Goal: Task Accomplishment & Management: Manage account settings

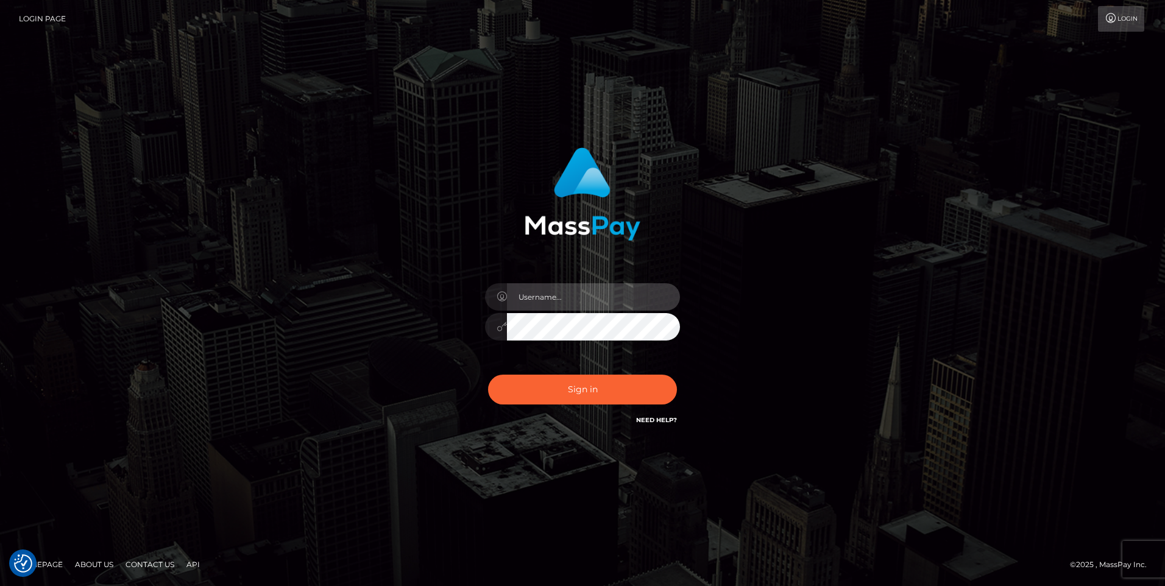
click at [614, 301] on input "text" at bounding box center [593, 296] width 173 height 27
paste input "Holly Marsland"
type input "Holly Marsland"
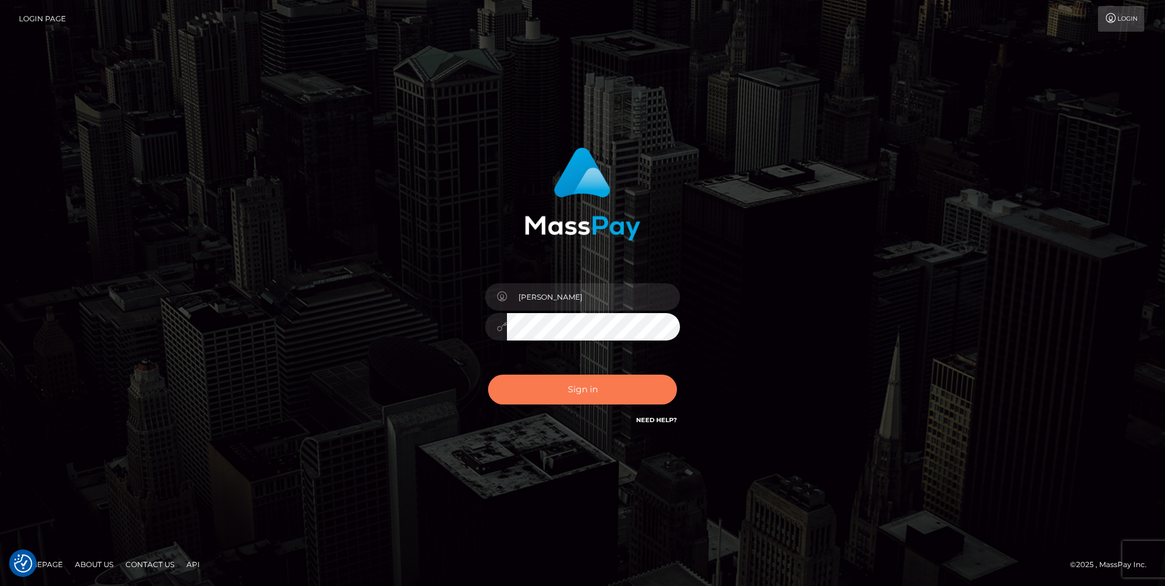
click at [554, 385] on button "Sign in" at bounding box center [582, 390] width 189 height 30
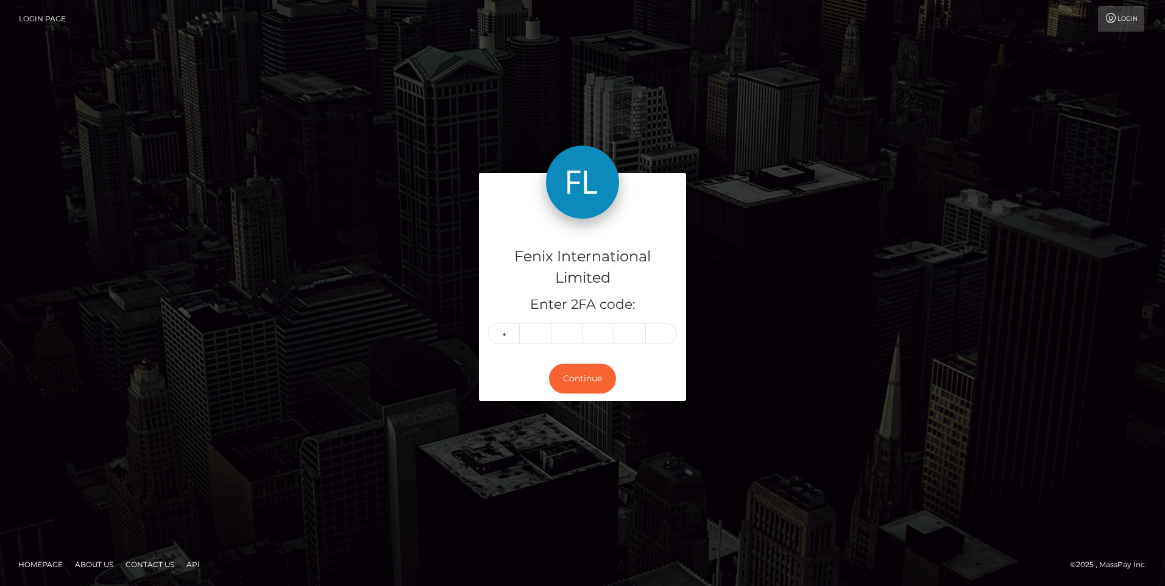
type input "9"
type input "3"
type input "5"
type input "8"
type input "2"
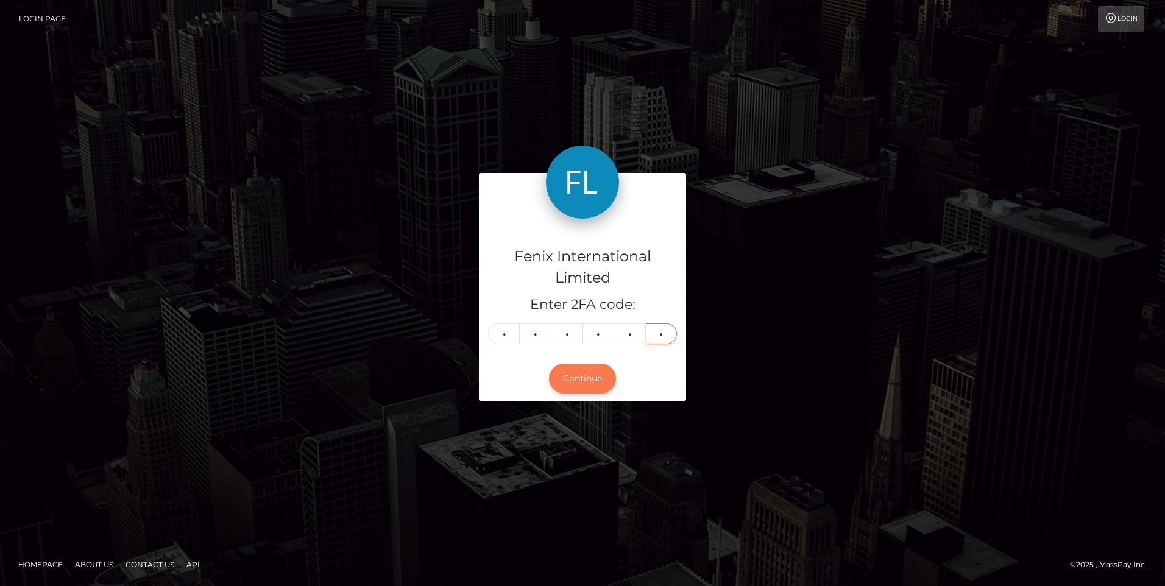
type input "7"
click at [580, 375] on button "Continue" at bounding box center [582, 379] width 67 height 30
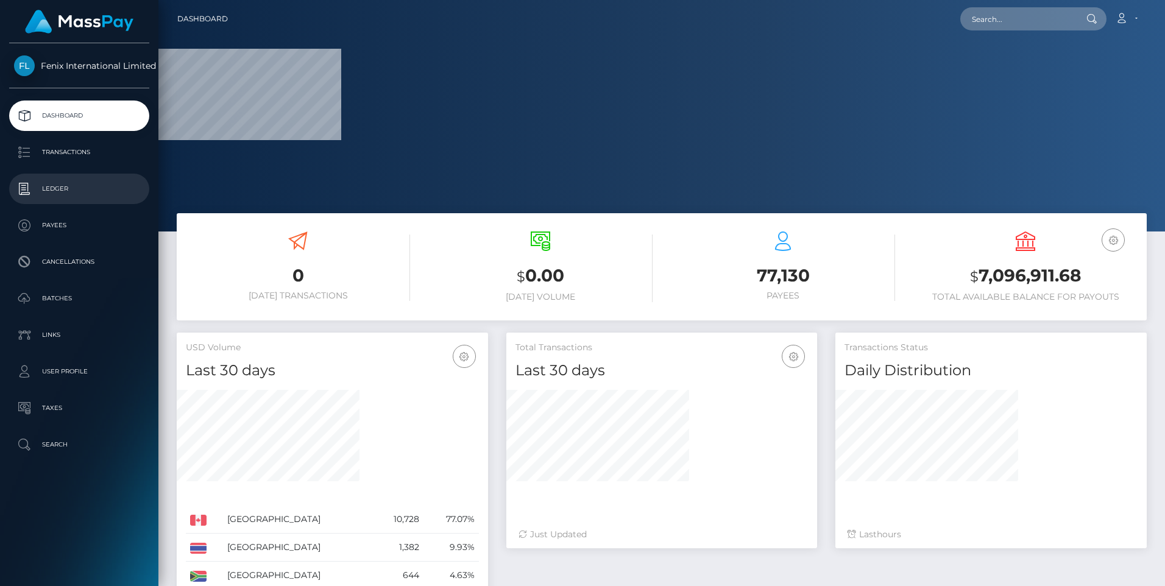
click at [61, 182] on p "Ledger" at bounding box center [79, 189] width 130 height 18
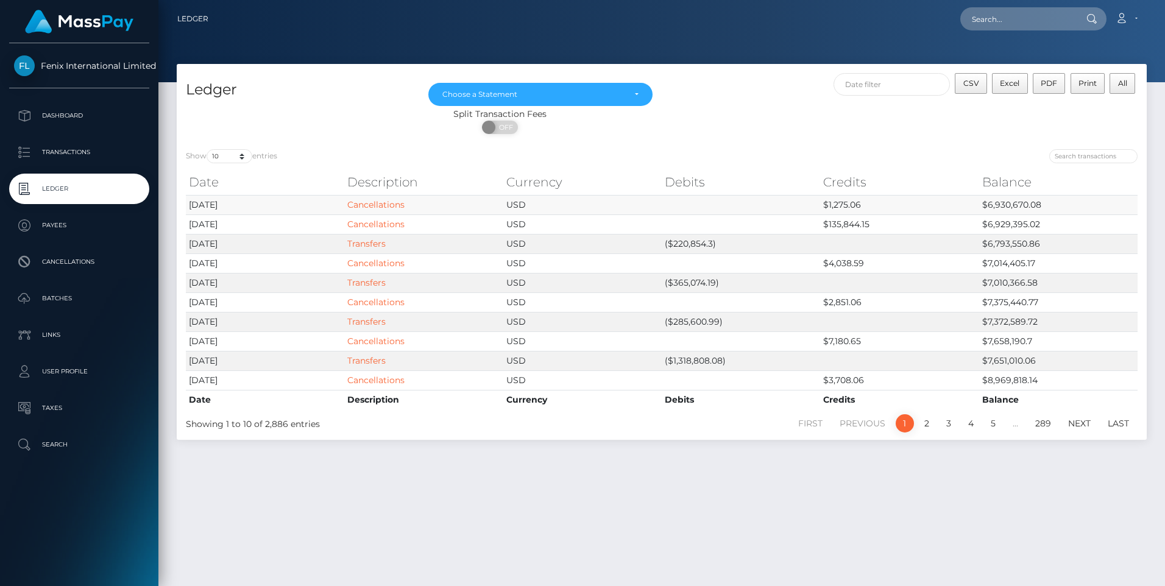
click at [1030, 202] on td "$6,930,670.08" at bounding box center [1058, 204] width 158 height 19
copy td "6,930,670.08"
click at [1130, 20] on link "Account" at bounding box center [1126, 19] width 36 height 26
click at [1079, 75] on link "Logout" at bounding box center [1097, 78] width 97 height 23
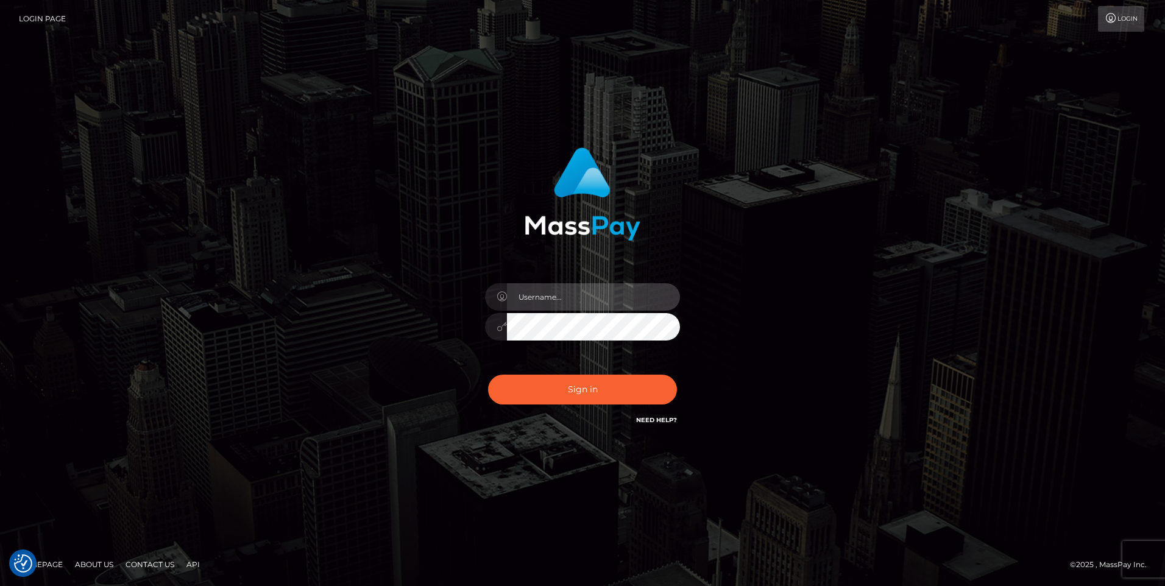
click at [595, 300] on input "text" at bounding box center [593, 296] width 173 height 27
paste input "hmars.of.usd"
type input "hmars.of.usd"
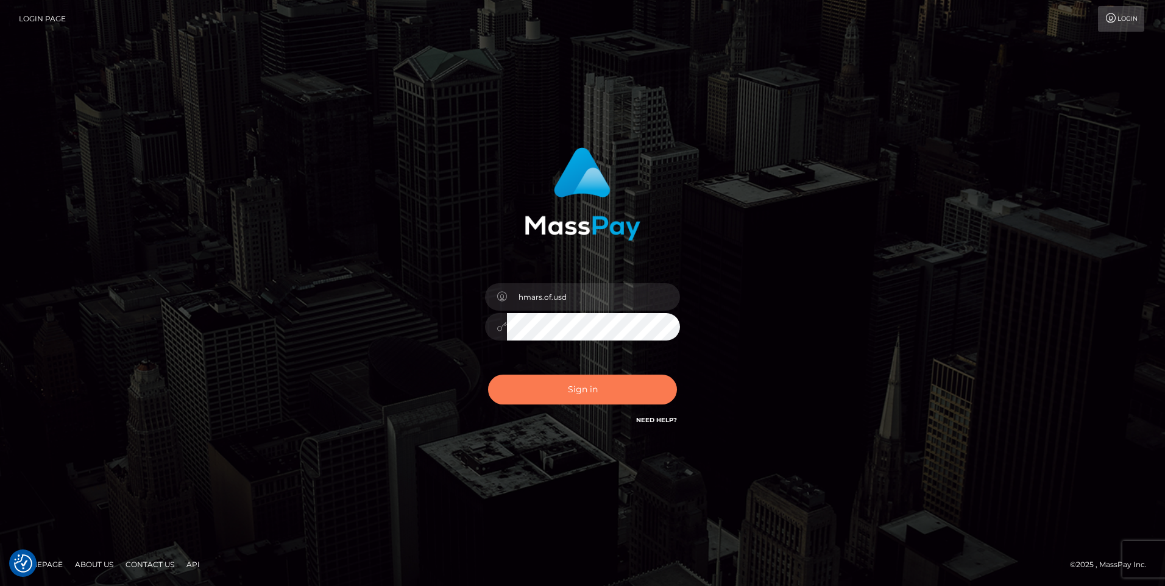
click at [570, 381] on button "Sign in" at bounding box center [582, 390] width 189 height 30
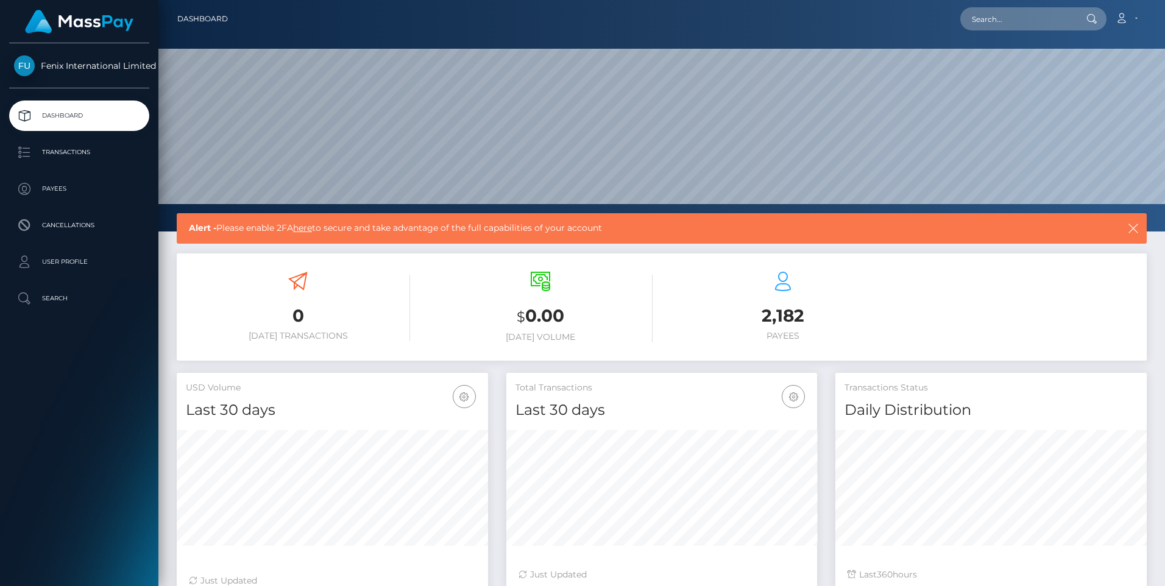
scroll to position [216, 311]
click at [1127, 18] on icon at bounding box center [1121, 18] width 13 height 10
click at [1081, 77] on link "Logout" at bounding box center [1097, 78] width 97 height 23
